Goal: Information Seeking & Learning: Find specific fact

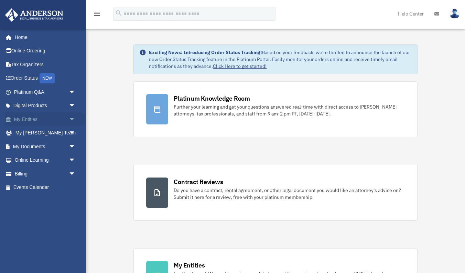
click at [72, 117] on span "arrow_drop_down" at bounding box center [76, 119] width 14 height 14
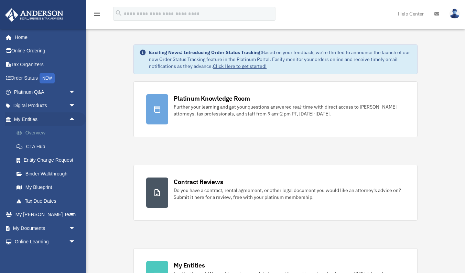
click at [48, 131] on link "Overview" at bounding box center [48, 133] width 76 height 14
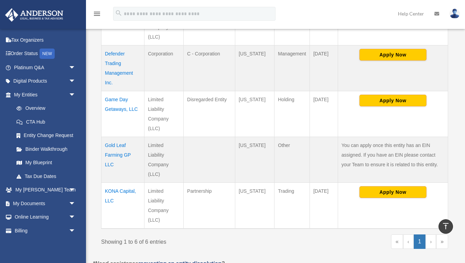
scroll to position [262, 0]
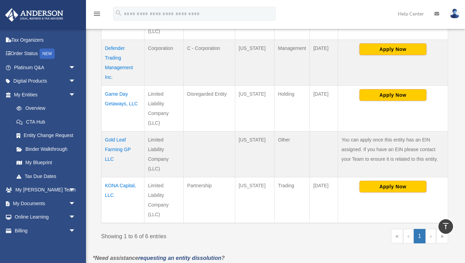
click at [111, 103] on td "Game Day Getaways, LLC" at bounding box center [123, 109] width 43 height 46
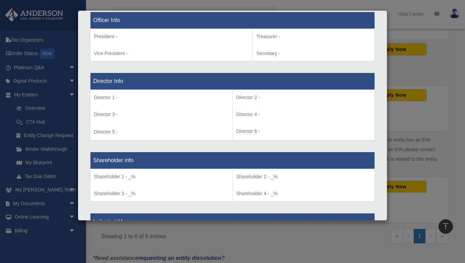
scroll to position [404, 0]
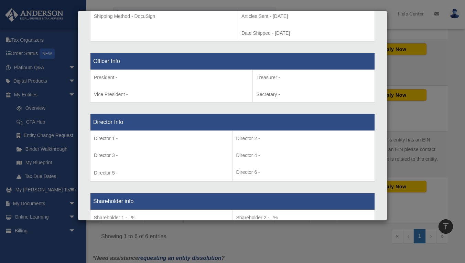
click at [435, 61] on div "Details × Articles Sent Organizational Date" at bounding box center [232, 131] width 465 height 263
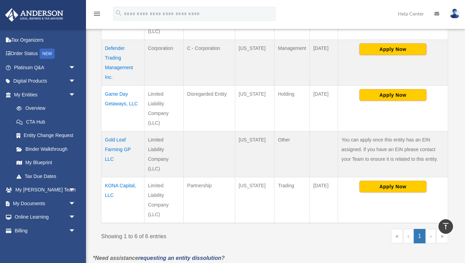
click at [120, 95] on td "Game Day Getaways, LLC" at bounding box center [123, 109] width 43 height 46
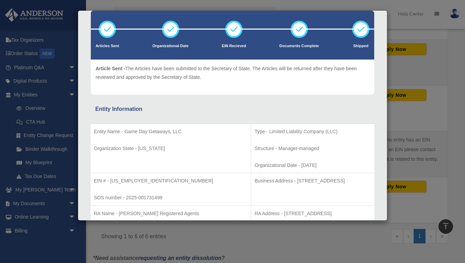
scroll to position [63, 0]
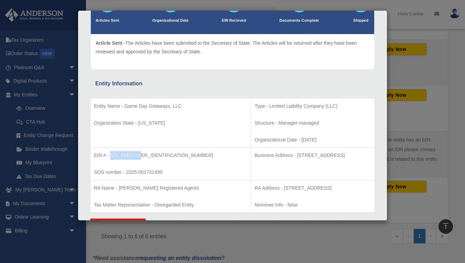
drag, startPoint x: 136, startPoint y: 153, endPoint x: 112, endPoint y: 153, distance: 23.8
click at [112, 153] on p "EIN # - [US_EMPLOYER_IDENTIFICATION_NUMBER]" at bounding box center [170, 155] width 153 height 9
copy p "9-3568447"
click at [167, 151] on p "EIN # - [US_EMPLOYER_IDENTIFICATION_NUMBER]" at bounding box center [170, 155] width 153 height 9
drag, startPoint x: 141, startPoint y: 156, endPoint x: 110, endPoint y: 154, distance: 31.0
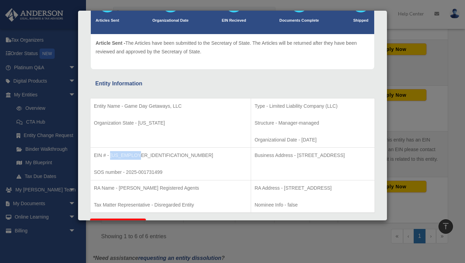
click at [110, 154] on p "EIN # - [US_EMPLOYER_IDENTIFICATION_NUMBER]" at bounding box center [170, 155] width 153 height 9
copy p "[US_EMPLOYER_IDENTIFICATION_NUMBER]"
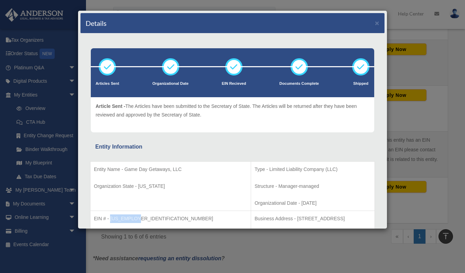
scroll to position [0, 0]
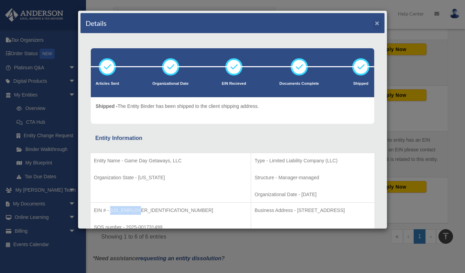
click at [377, 22] on button "×" at bounding box center [377, 22] width 4 height 7
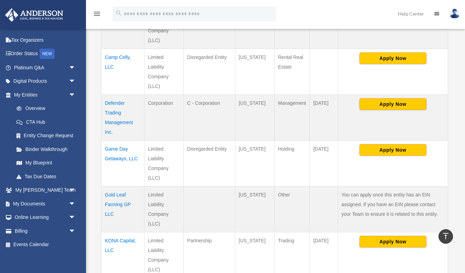
scroll to position [207, 0]
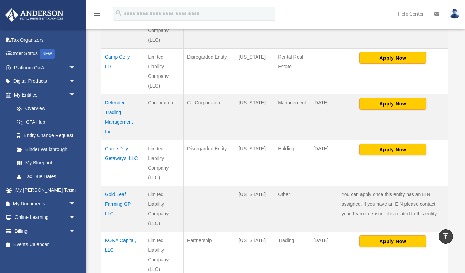
click at [378, 97] on td "Apply Now" at bounding box center [393, 117] width 110 height 46
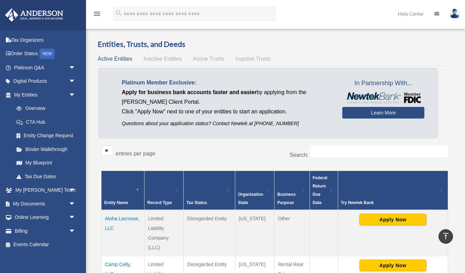
scroll to position [0, 0]
